Goal: Task Accomplishment & Management: Manage account settings

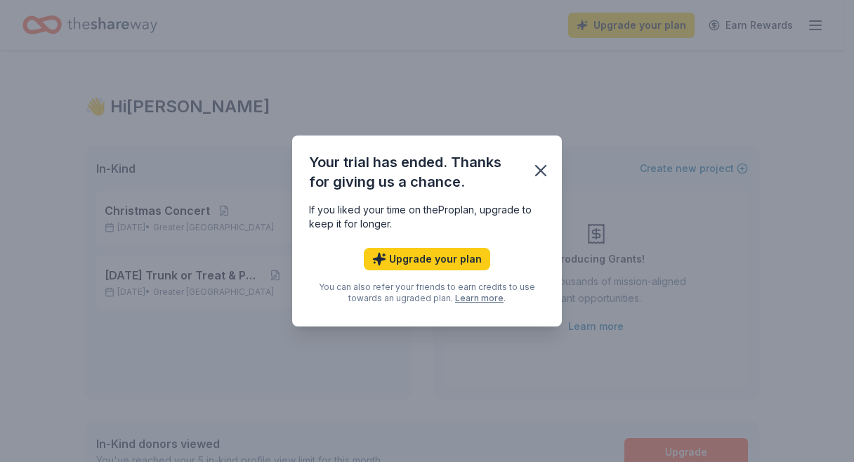
click at [534, 169] on icon "button" at bounding box center [541, 171] width 20 height 20
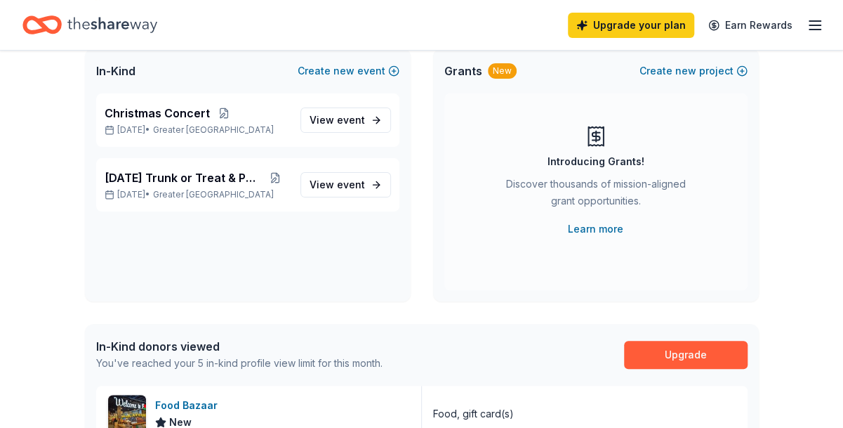
scroll to position [96, 0]
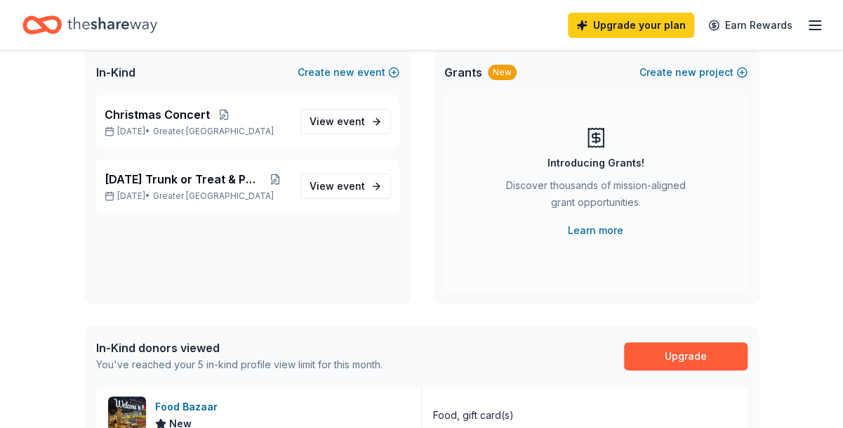
click at [372, 190] on link "View event" at bounding box center [346, 185] width 91 height 25
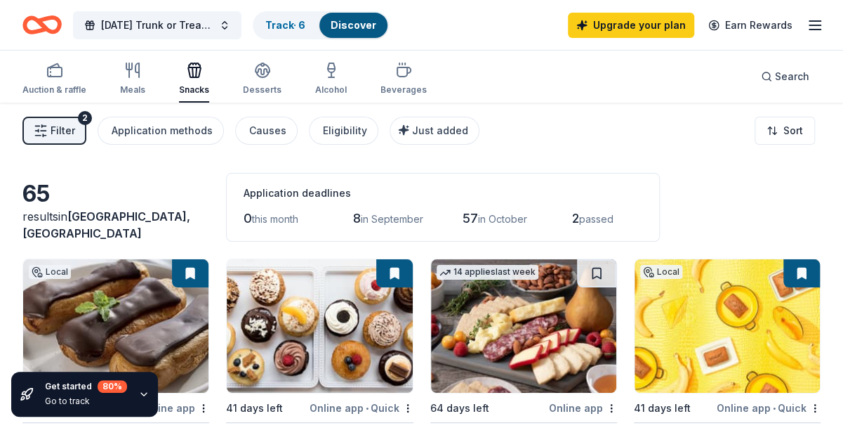
click at [229, 27] on button "[DATE] Trunk or Treat & Party" at bounding box center [157, 25] width 169 height 28
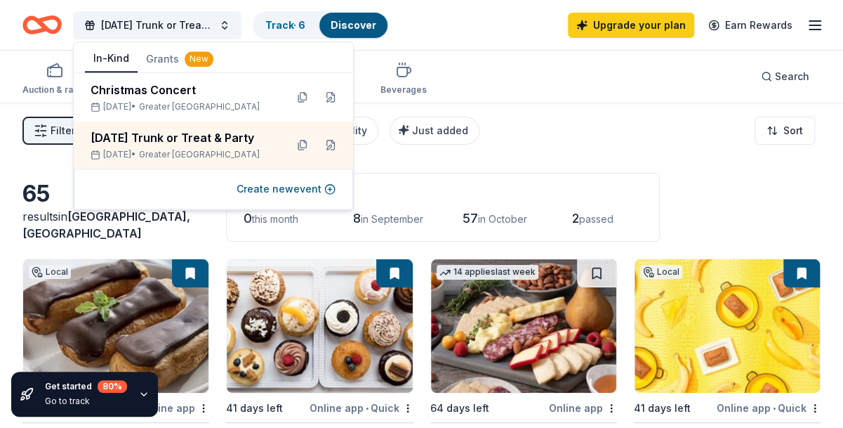
click at [515, 154] on div "Filter 2 Application methods Causes Eligibility Just added Sort" at bounding box center [421, 131] width 843 height 56
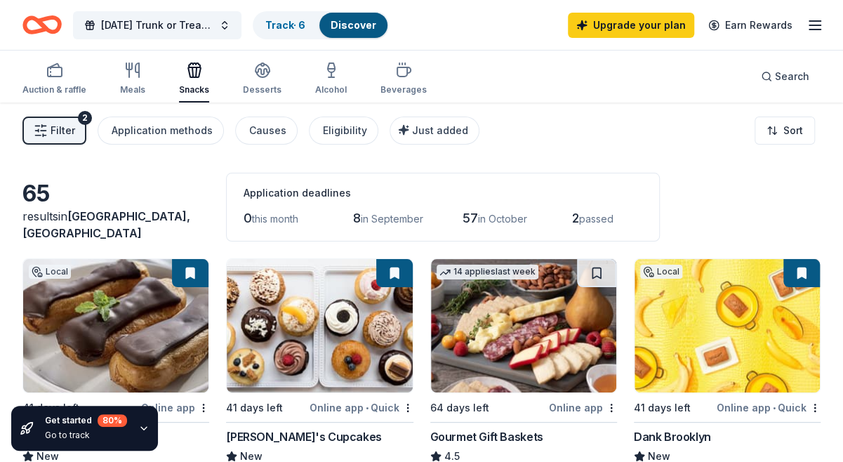
click at [284, 25] on link "Track · 6" at bounding box center [285, 25] width 40 height 12
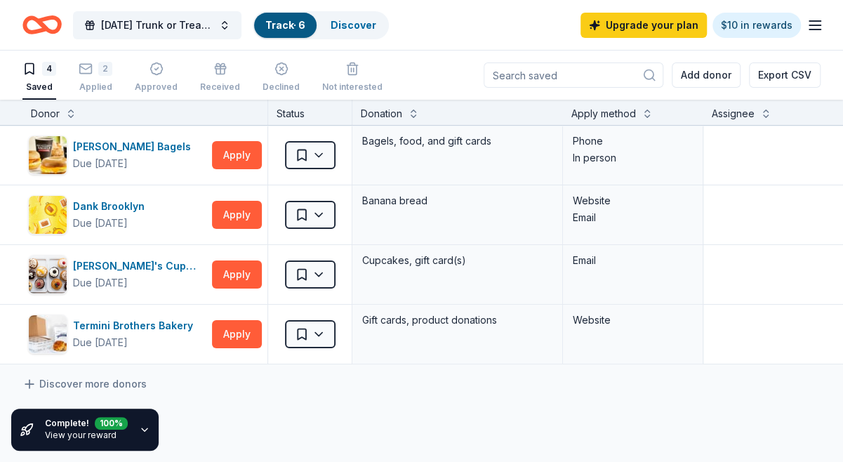
click at [100, 74] on div "2" at bounding box center [105, 69] width 14 height 14
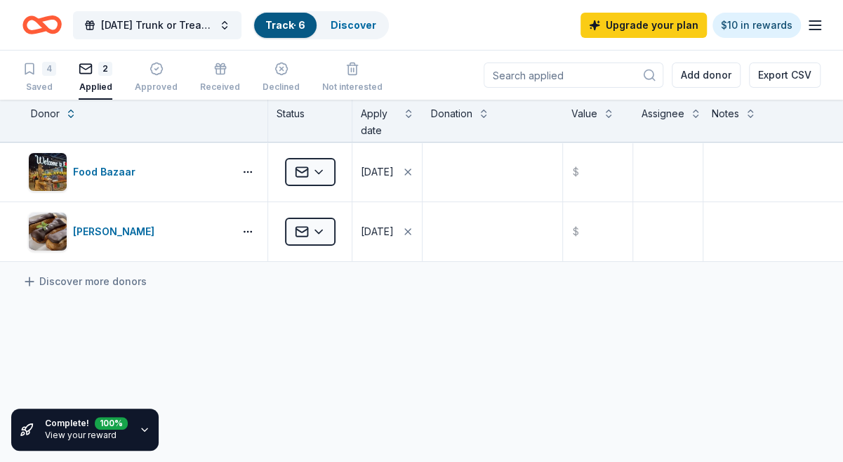
click at [216, 20] on button "[DATE] Trunk or Treat & Party" at bounding box center [157, 25] width 169 height 28
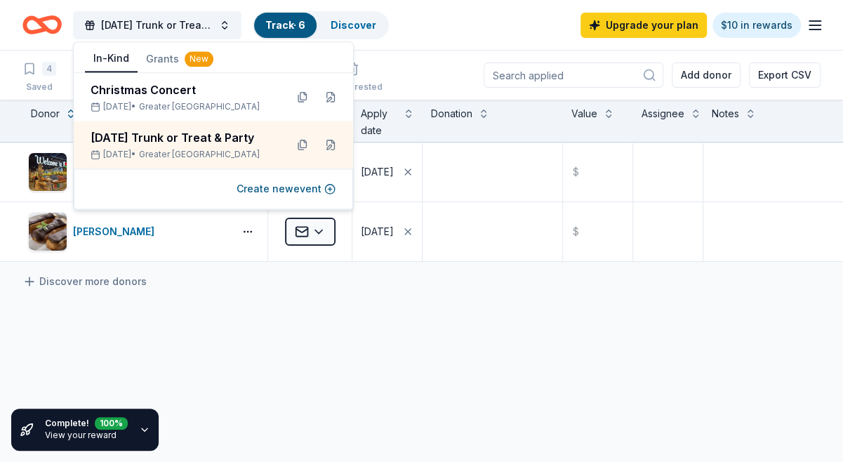
click at [218, 96] on div "Christmas Concert" at bounding box center [183, 89] width 184 height 17
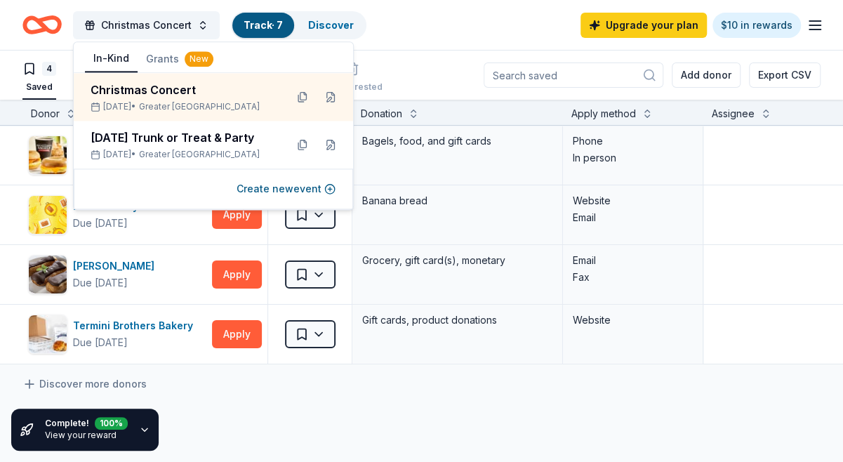
click at [374, 400] on div "Discover more donors" at bounding box center [538, 383] width 1077 height 39
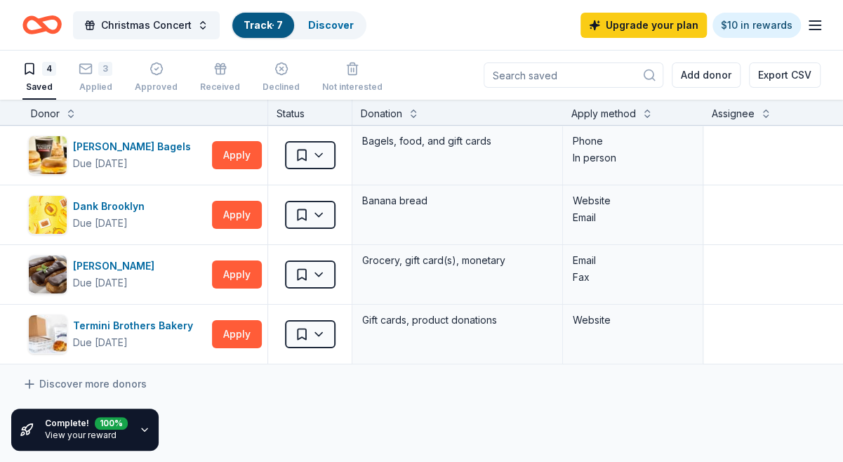
click at [105, 71] on div "3" at bounding box center [105, 69] width 14 height 14
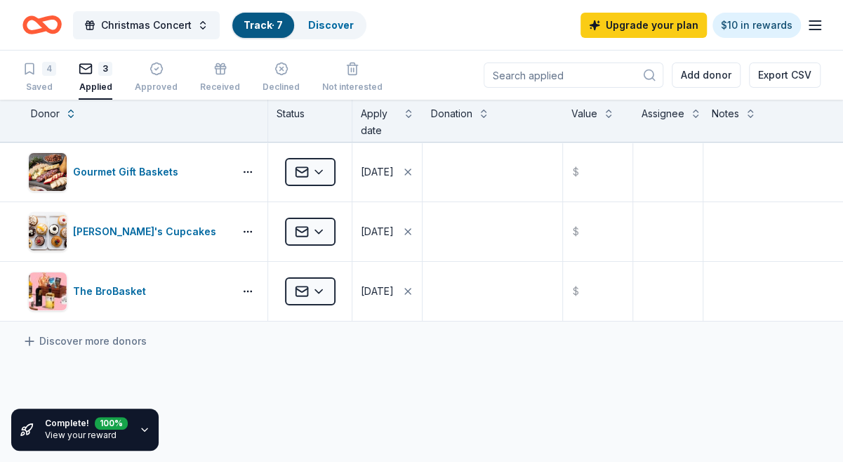
click at [105, 71] on div "3" at bounding box center [105, 69] width 14 height 14
